Goal: Task Accomplishment & Management: Manage account settings

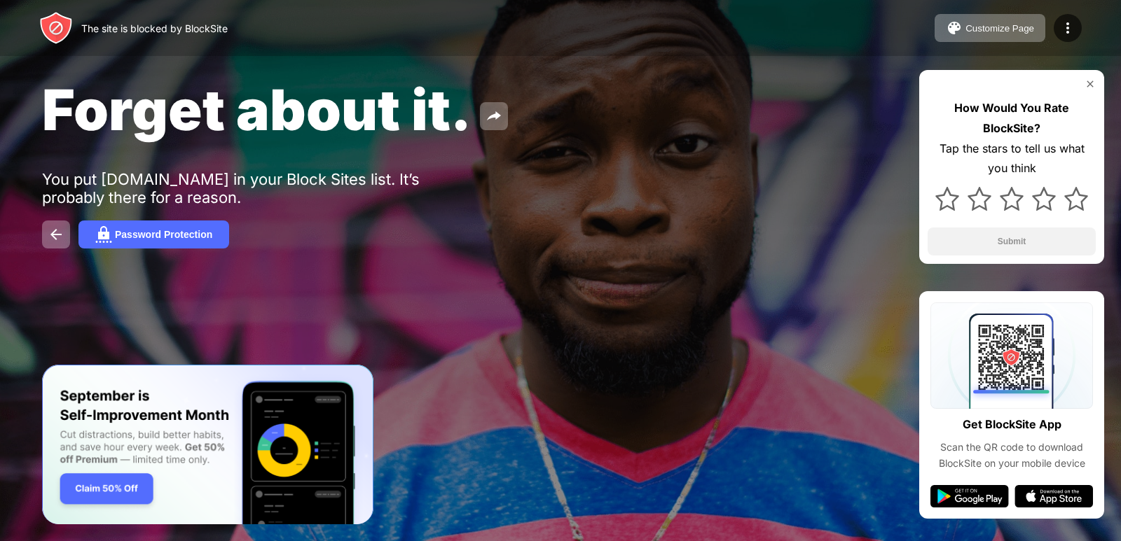
click at [28, 246] on div "Forget about it. You put [DOMAIN_NAME] in your Block Sites list. It’s probably …" at bounding box center [560, 162] width 1121 height 324
click at [46, 235] on button at bounding box center [56, 235] width 28 height 28
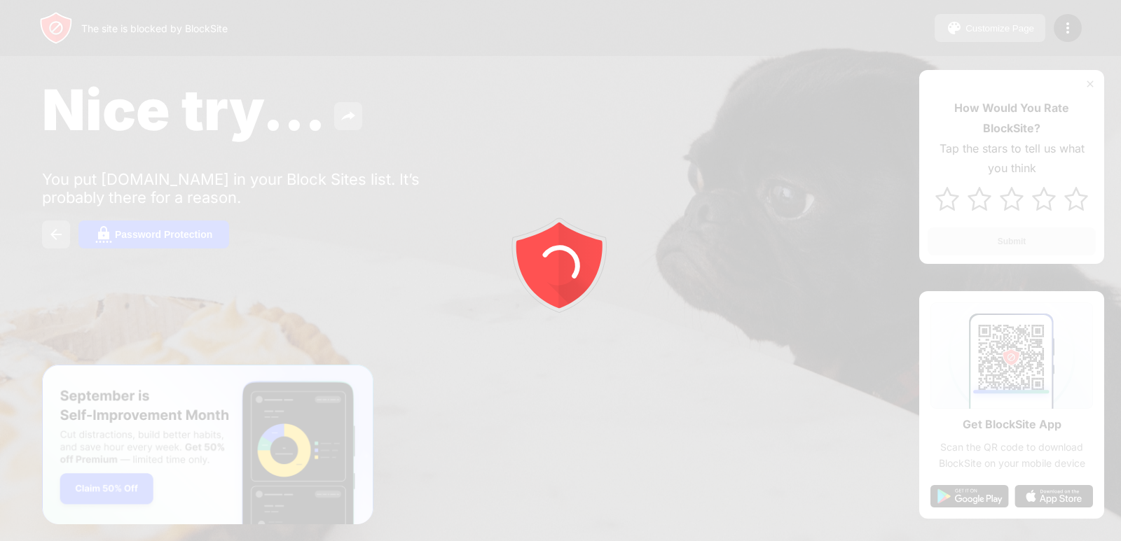
click at [48, 229] on div at bounding box center [560, 270] width 1121 height 541
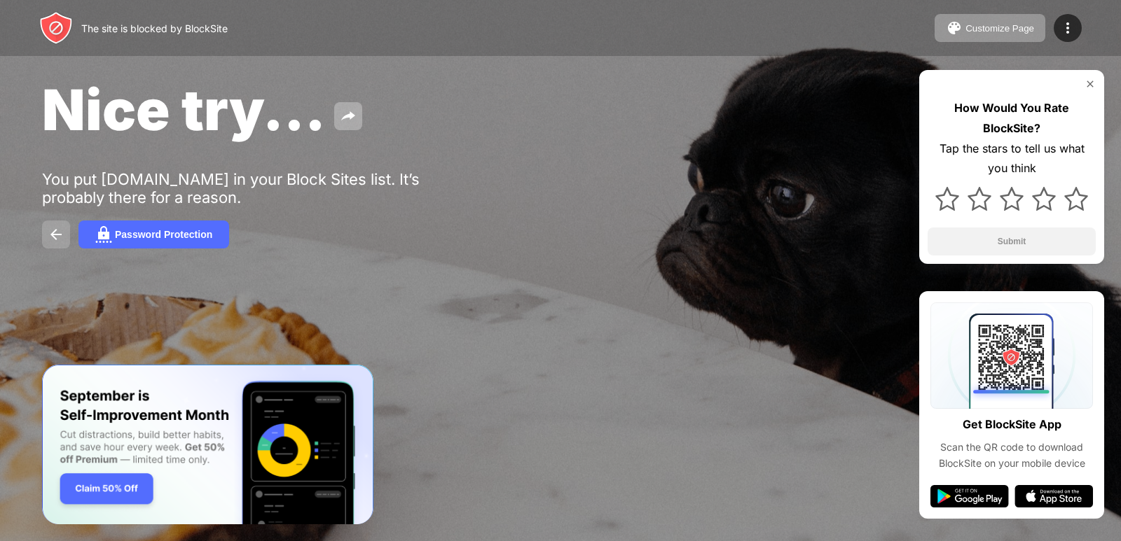
click at [60, 232] on img at bounding box center [56, 234] width 17 height 17
click at [51, 225] on button at bounding box center [56, 235] width 28 height 28
